Goal: Find specific page/section: Find specific page/section

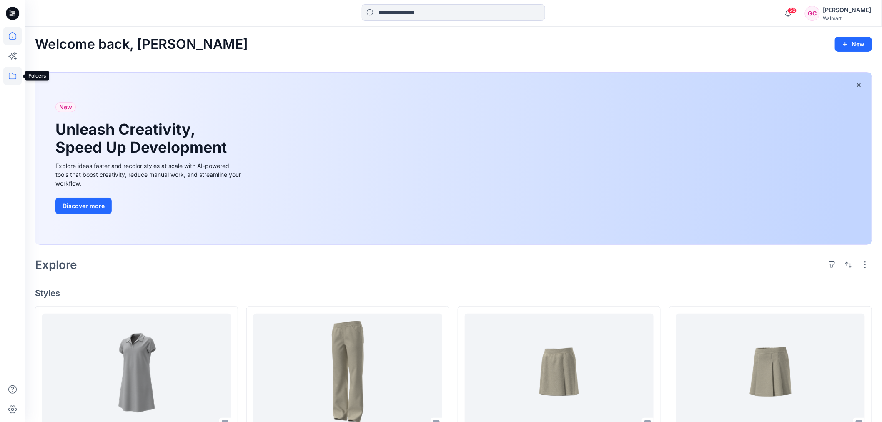
click at [10, 74] on icon at bounding box center [12, 76] width 18 height 18
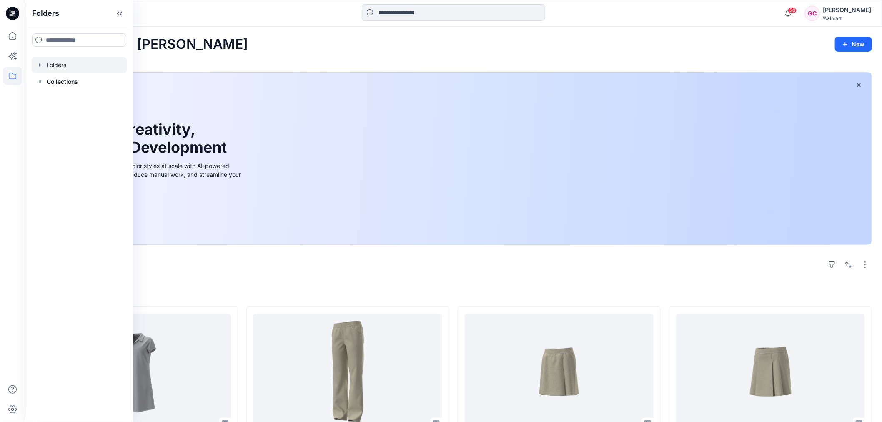
click at [54, 69] on div at bounding box center [79, 65] width 95 height 17
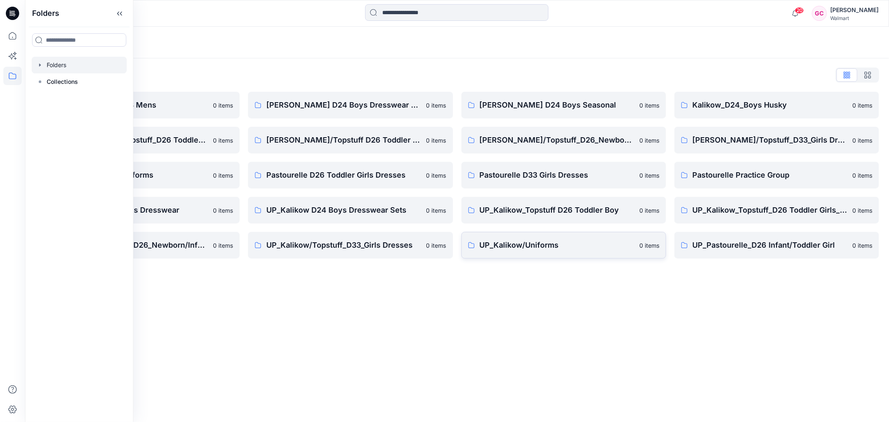
click at [517, 245] on p "UP_Kalikow/Uniforms" at bounding box center [557, 245] width 155 height 12
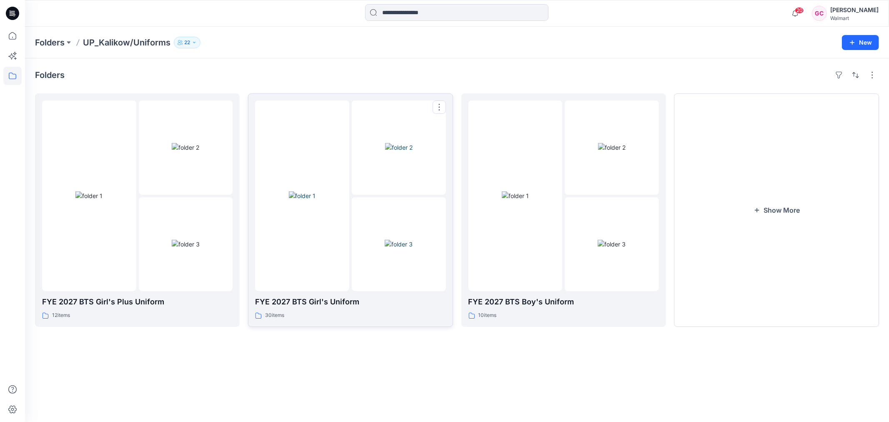
click at [385, 248] on img at bounding box center [399, 244] width 28 height 9
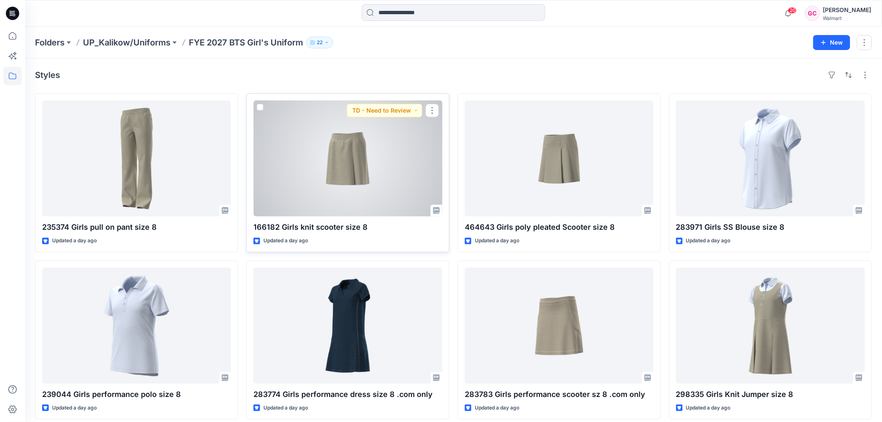
click at [312, 226] on p "166182 Girls knit scooter size 8" at bounding box center [347, 227] width 189 height 12
click at [349, 162] on div at bounding box center [347, 158] width 189 height 116
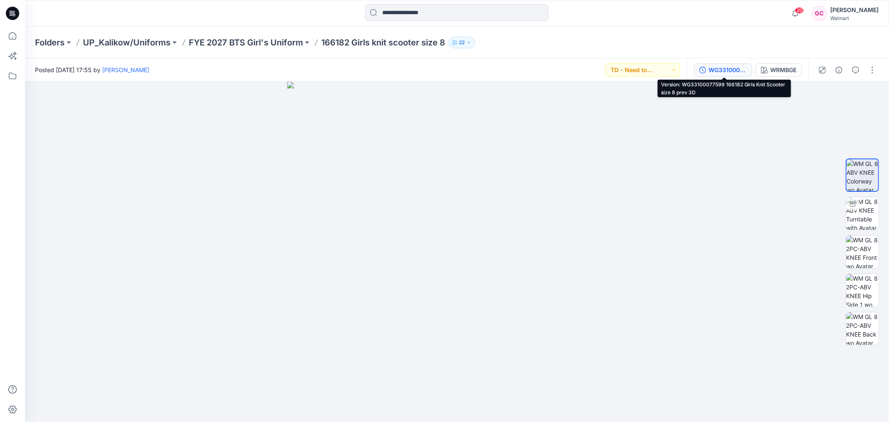
click at [730, 71] on div "WG33100077599 166182 Girls Knit Scooter size 8 prev 3D" at bounding box center [727, 69] width 38 height 9
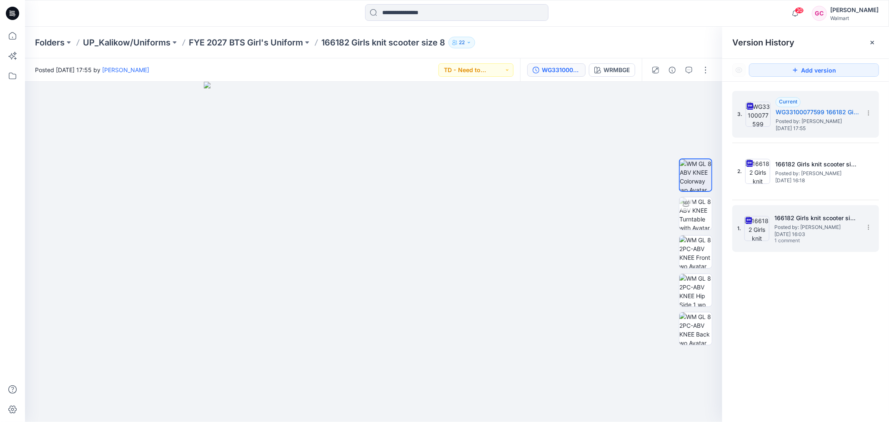
click at [806, 232] on span "Tuesday, June 03, 2025 16:03" at bounding box center [815, 234] width 83 height 6
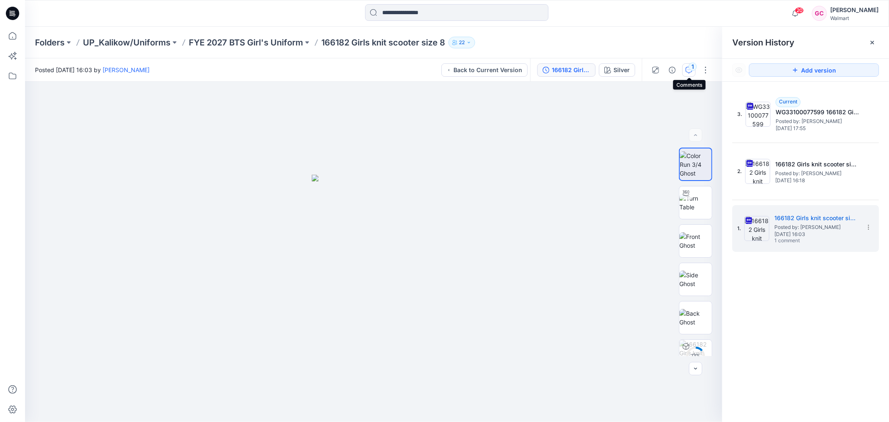
click at [689, 67] on div "1" at bounding box center [692, 67] width 8 height 8
